Goal: Navigation & Orientation: Find specific page/section

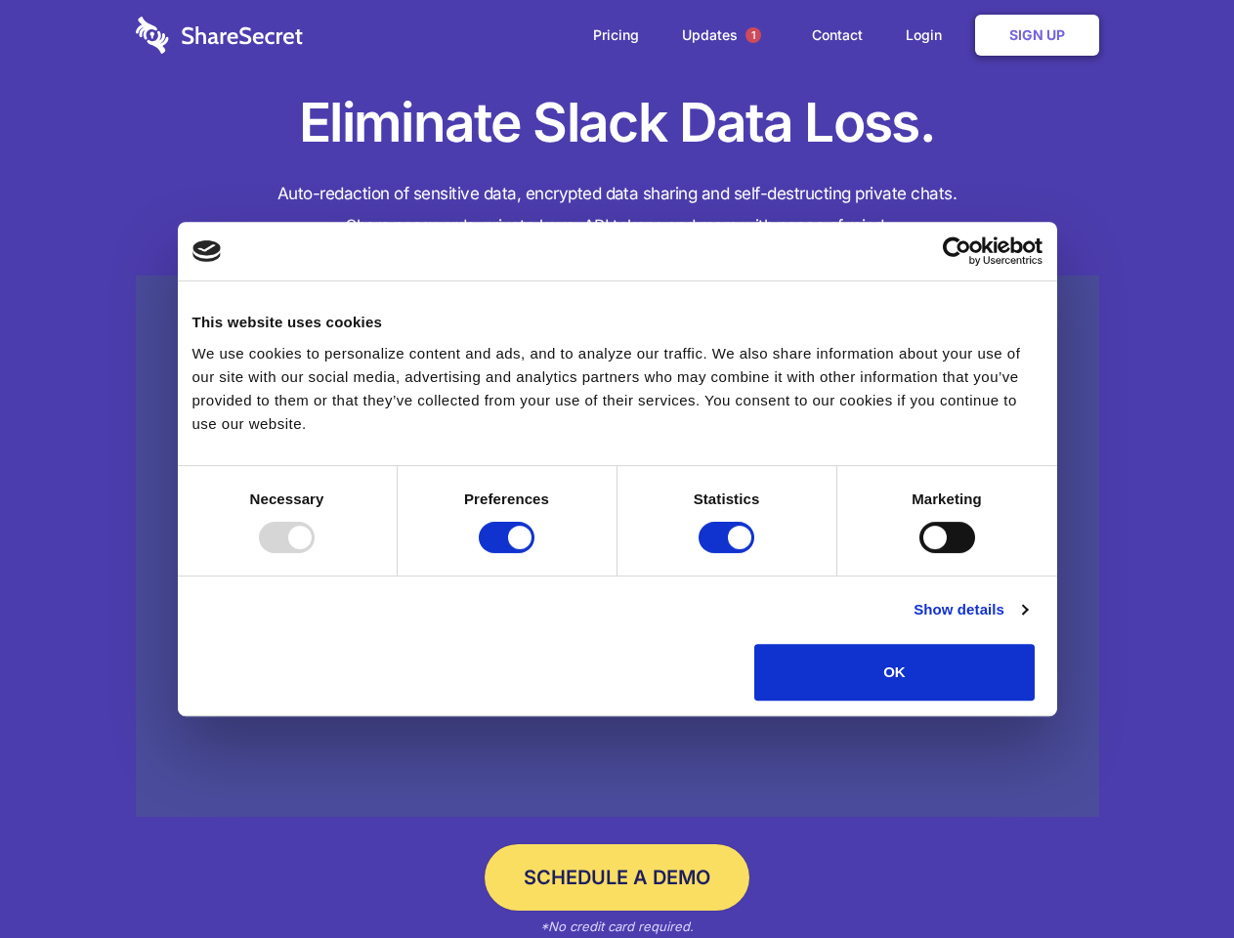
click at [315, 553] on div at bounding box center [287, 537] width 56 height 31
click at [534, 553] on input "Preferences" at bounding box center [507, 537] width 56 height 31
checkbox input "false"
click at [729, 553] on input "Statistics" at bounding box center [727, 537] width 56 height 31
checkbox input "false"
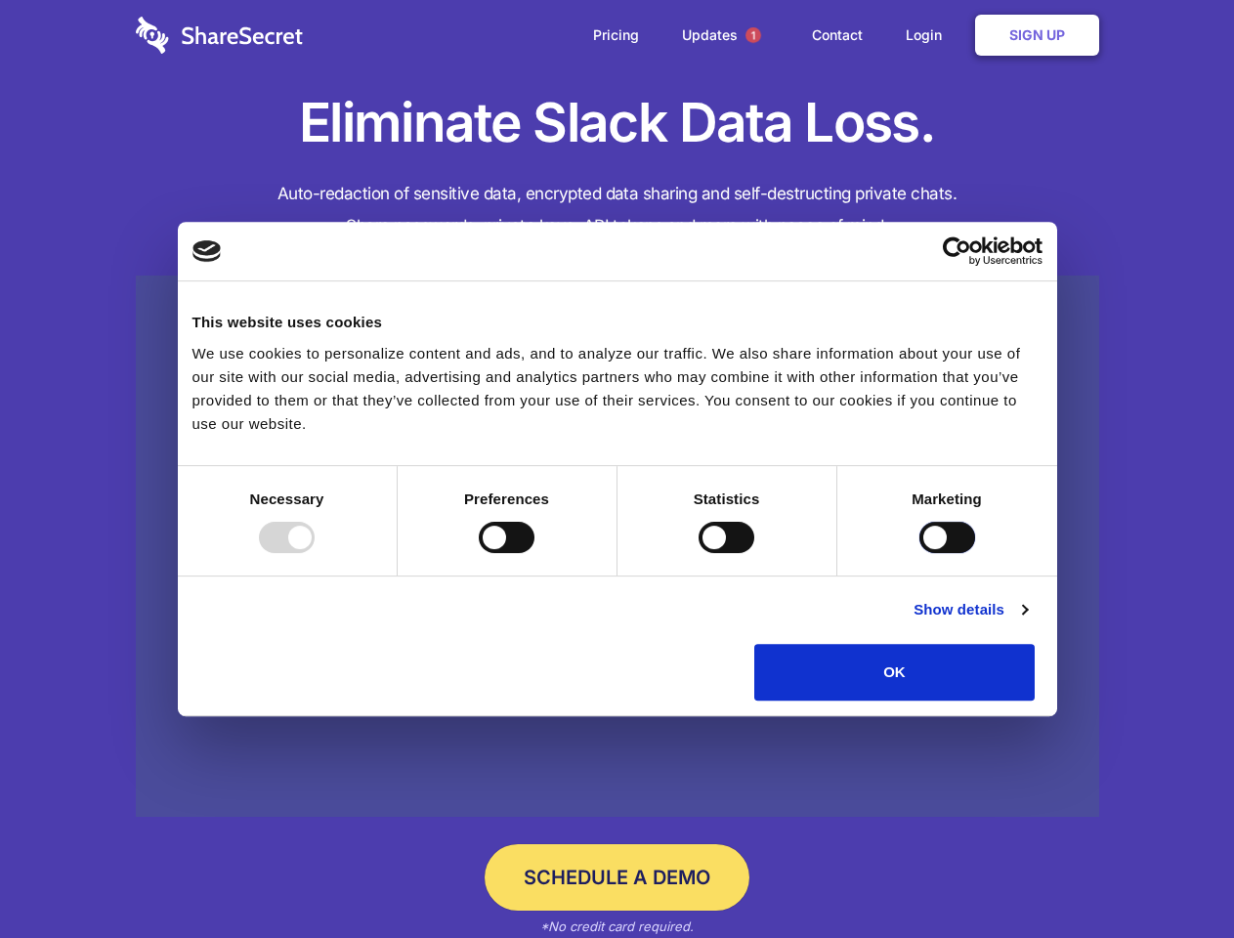
click at [919, 553] on input "Marketing" at bounding box center [947, 537] width 56 height 31
checkbox input "true"
click at [1027, 621] on link "Show details" at bounding box center [970, 609] width 113 height 23
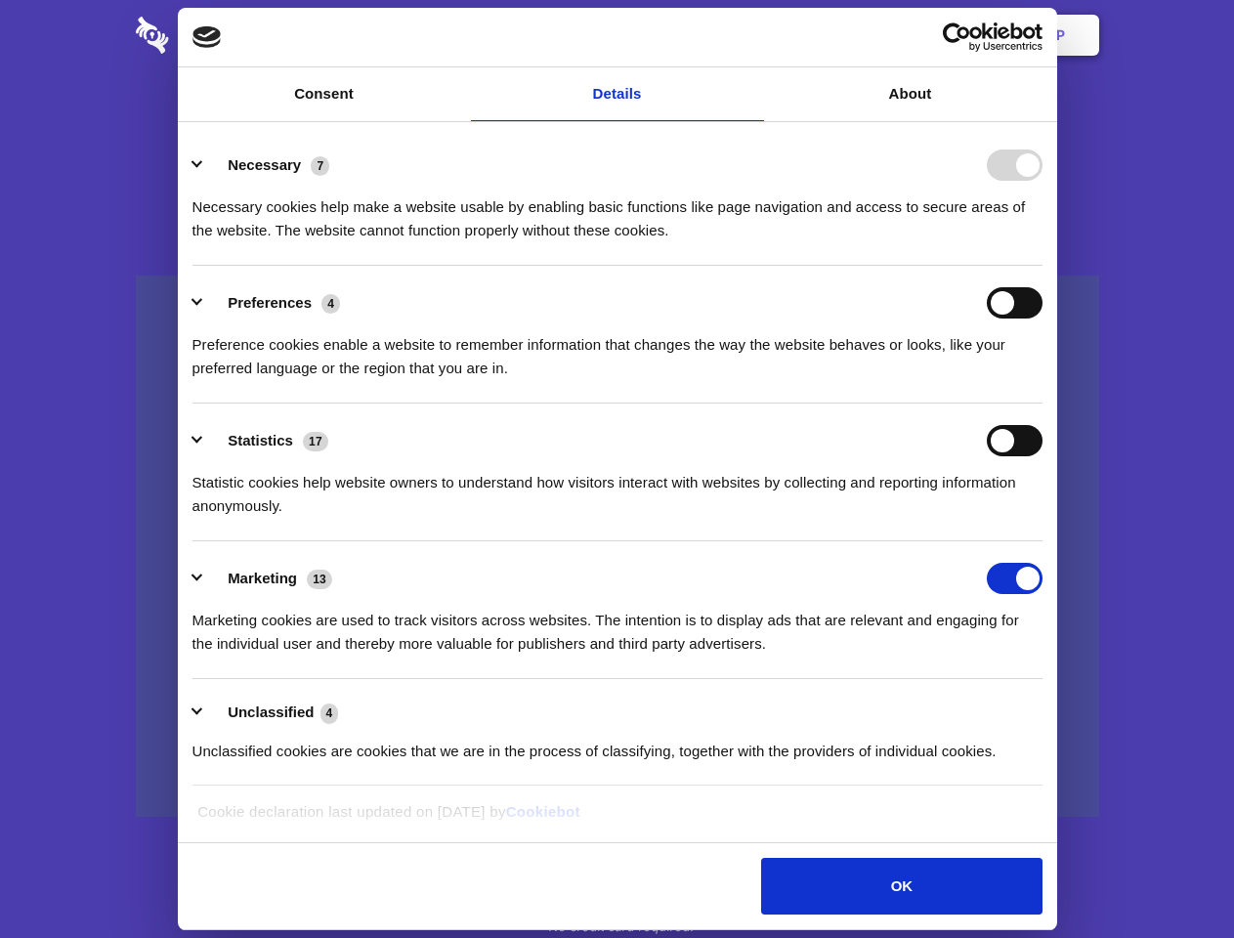
click at [1043, 266] on li "Necessary 7 Necessary cookies help make a website usable by enabling basic func…" at bounding box center [617, 197] width 850 height 138
click at [752, 35] on span "1" at bounding box center [753, 35] width 16 height 16
